Goal: Task Accomplishment & Management: Manage account settings

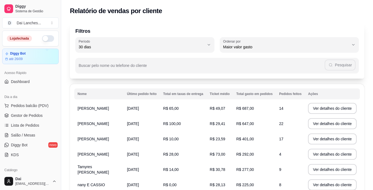
select select "30"
select select "HIGHEST_TOTAL_SPENT_WITH_ORDERS"
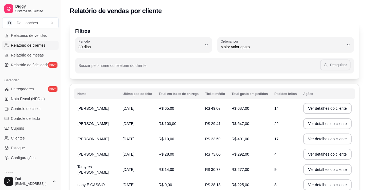
scroll to position [203, 0]
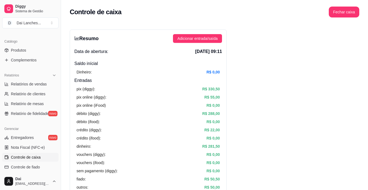
scroll to position [121, 0]
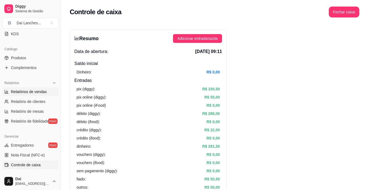
click at [41, 92] on span "Relatórios de vendas" at bounding box center [29, 91] width 36 height 5
select select "ALL"
select select "0"
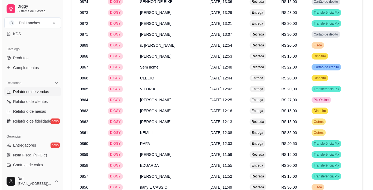
scroll to position [397, 0]
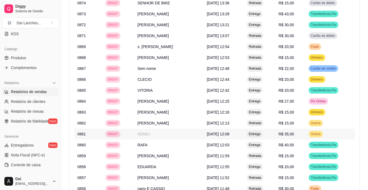
click at [260, 135] on span "Entrega" at bounding box center [255, 134] width 14 height 4
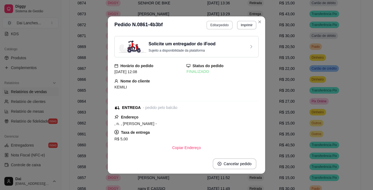
click at [215, 25] on button "Editar pedido" at bounding box center [219, 25] width 26 height 9
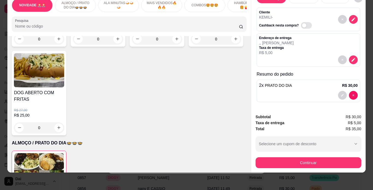
scroll to position [191, 0]
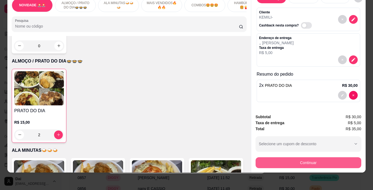
click at [293, 158] on button "Continuar" at bounding box center [308, 162] width 106 height 11
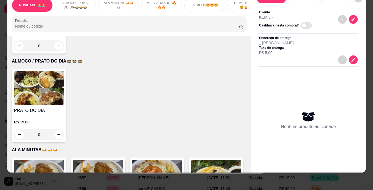
type input "0"
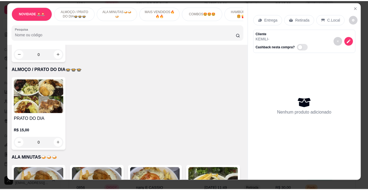
scroll to position [0, 0]
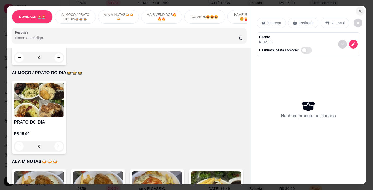
click at [357, 7] on button "Close" at bounding box center [359, 11] width 9 height 9
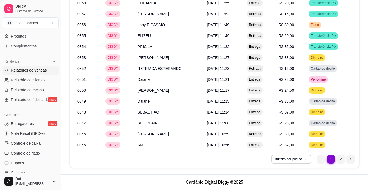
scroll to position [148, 0]
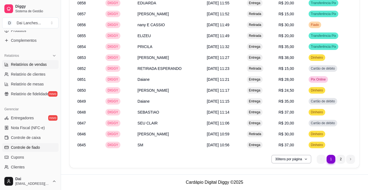
click at [35, 146] on span "Controle de fiado" at bounding box center [25, 147] width 29 height 5
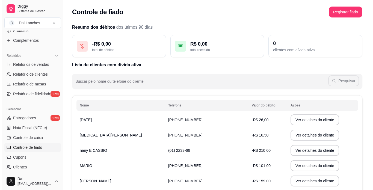
scroll to position [82, 0]
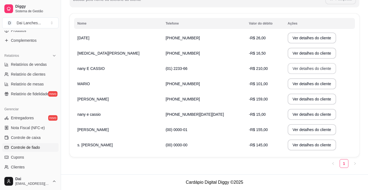
click at [288, 68] on button "Ver detalhes do cliente" at bounding box center [312, 68] width 49 height 11
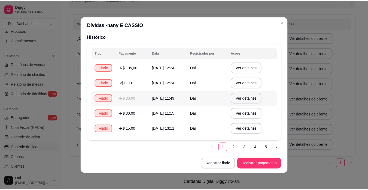
scroll to position [1, 0]
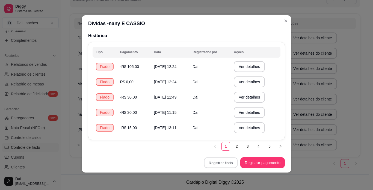
click at [217, 162] on button "Registrar fiado" at bounding box center [221, 162] width 34 height 11
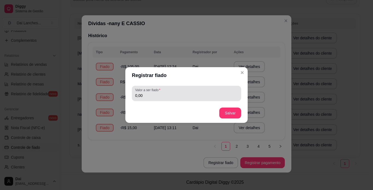
click at [166, 98] on input "0,00" at bounding box center [186, 95] width 103 height 5
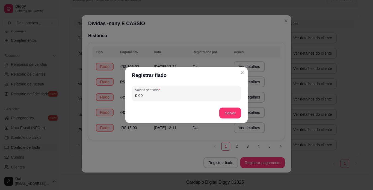
type input "0,00"
click at [235, 111] on button "Salvar" at bounding box center [230, 112] width 22 height 11
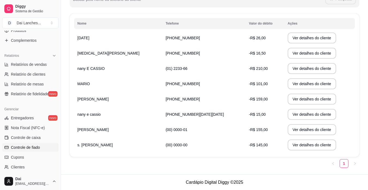
click at [246, 67] on td "-R$ 210,00" at bounding box center [265, 68] width 39 height 15
